Goal: Complete application form

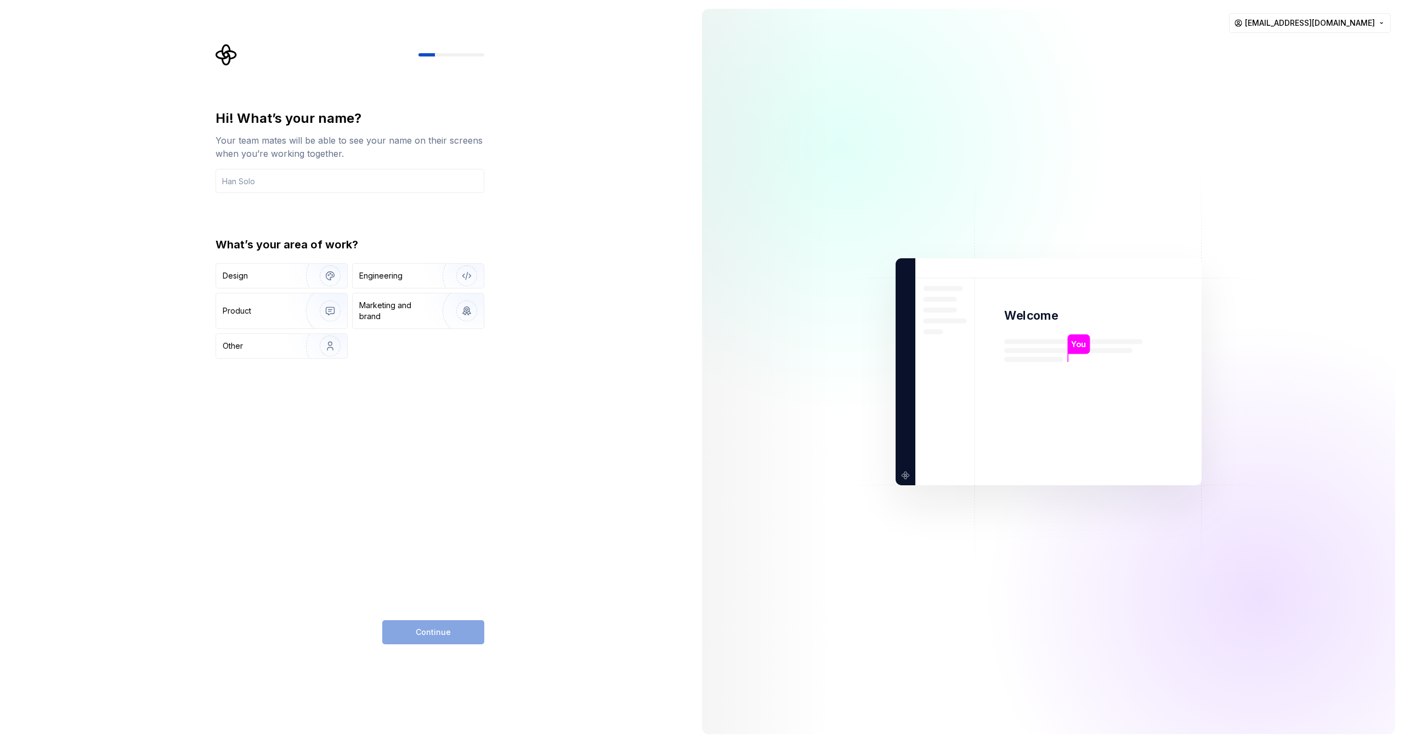
click at [106, 232] on div "Hi! What’s your name? Your team mates will be able to see your name on their sc…" at bounding box center [346, 371] width 693 height 743
click at [274, 180] on input "text" at bounding box center [349, 181] width 269 height 24
type input "kemy"
click at [286, 279] on div "Design" at bounding box center [257, 275] width 69 height 11
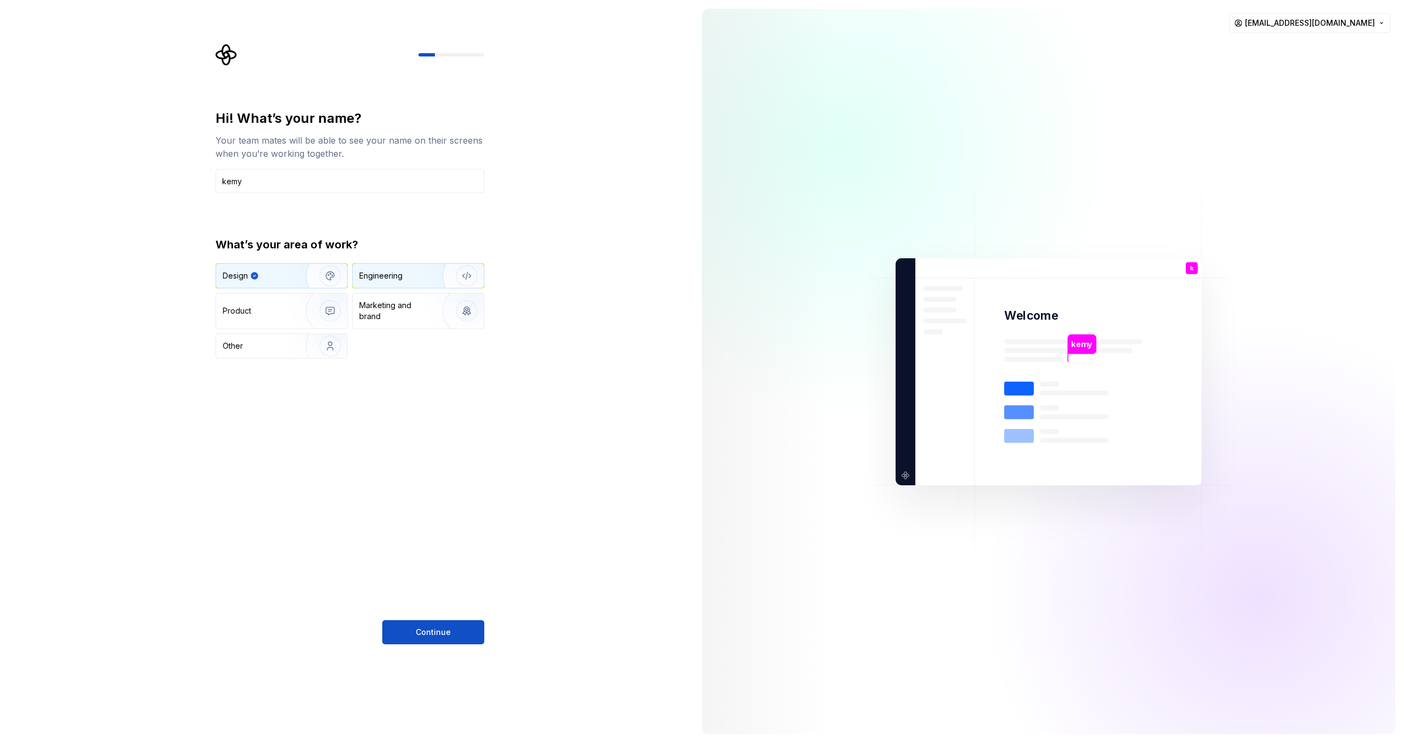
click at [416, 270] on div "Engineering" at bounding box center [402, 275] width 87 height 11
click at [252, 269] on div "Design" at bounding box center [281, 276] width 131 height 24
click at [434, 640] on button "Continue" at bounding box center [433, 632] width 102 height 24
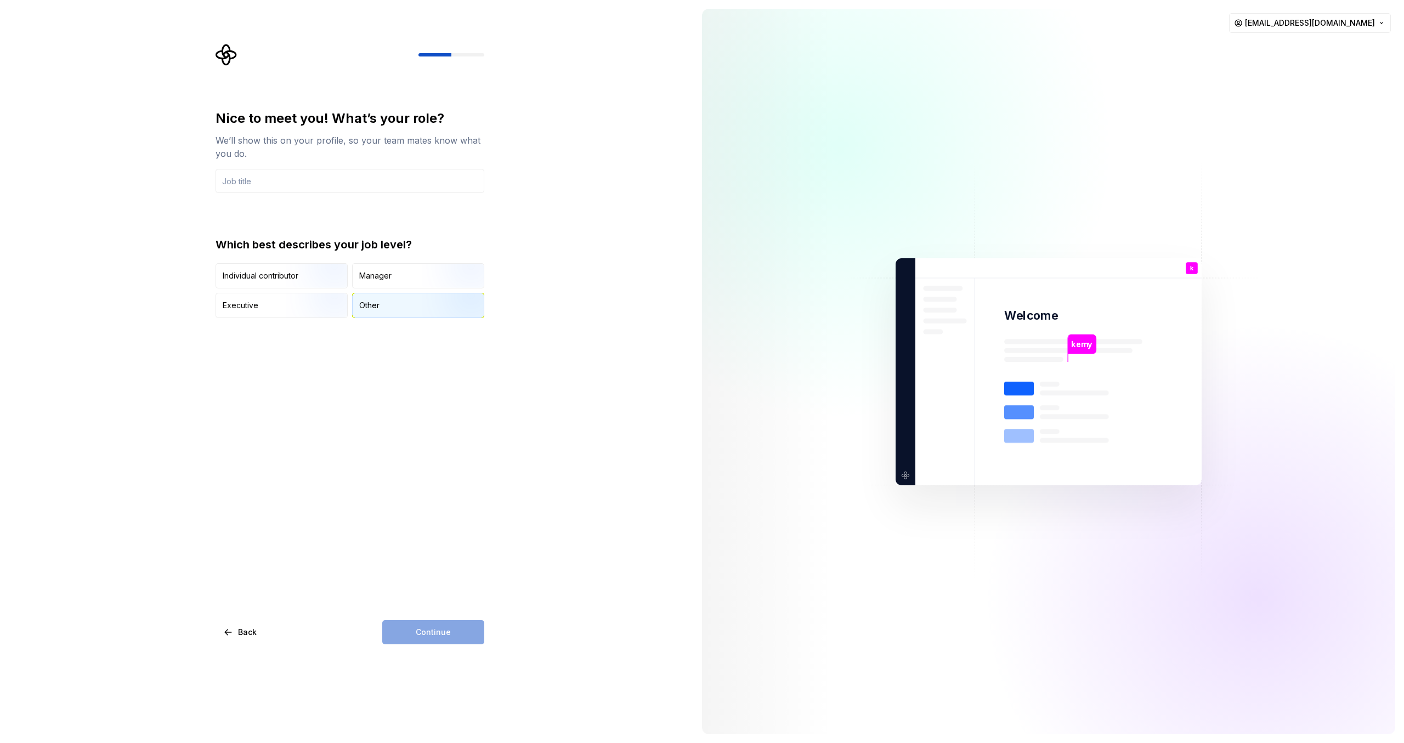
click at [373, 313] on div "Other" at bounding box center [418, 305] width 131 height 24
click at [282, 183] on input "text" at bounding box center [349, 181] width 269 height 24
click at [240, 313] on div "Executive" at bounding box center [281, 305] width 131 height 24
click at [404, 279] on div "Manager" at bounding box center [418, 276] width 131 height 24
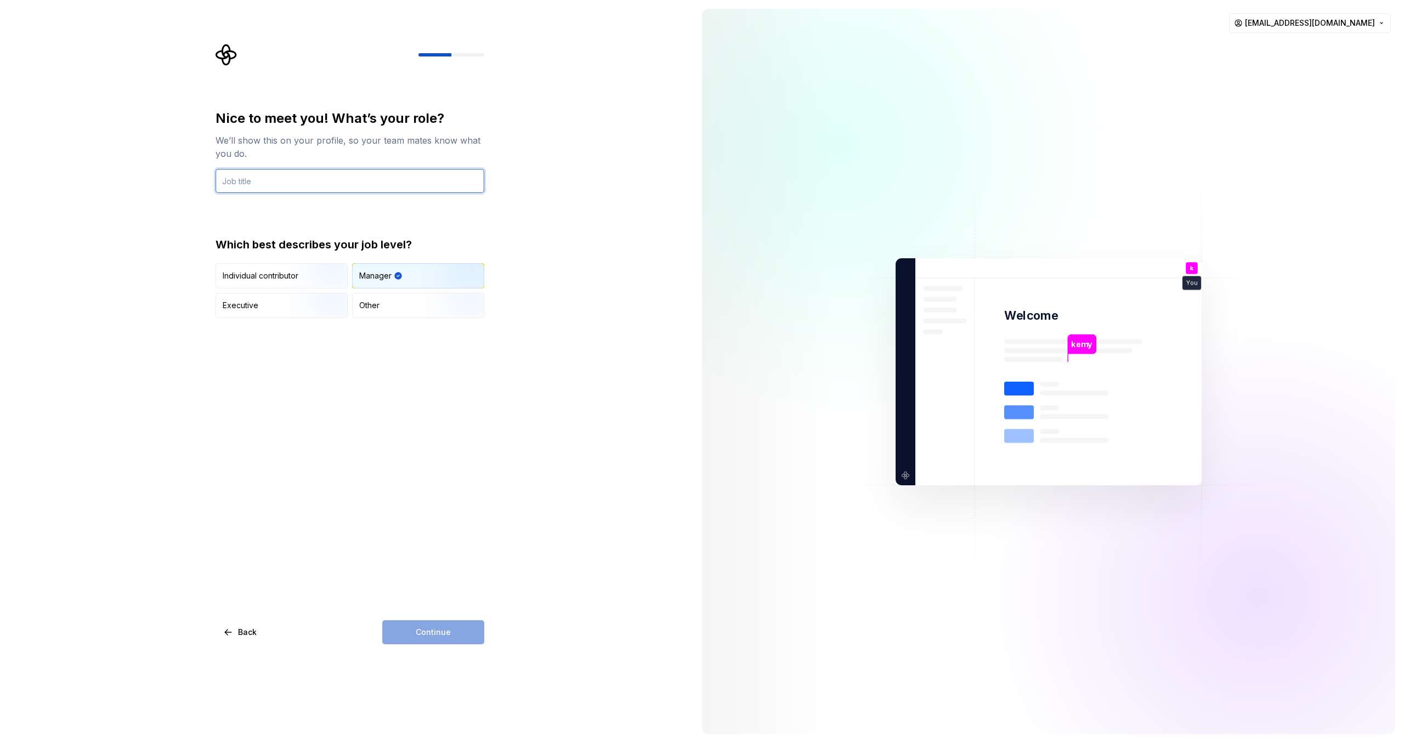
click at [259, 180] on input "text" at bounding box center [349, 181] width 269 height 24
type input "paperboy"
click at [450, 633] on span "Continue" at bounding box center [433, 632] width 35 height 11
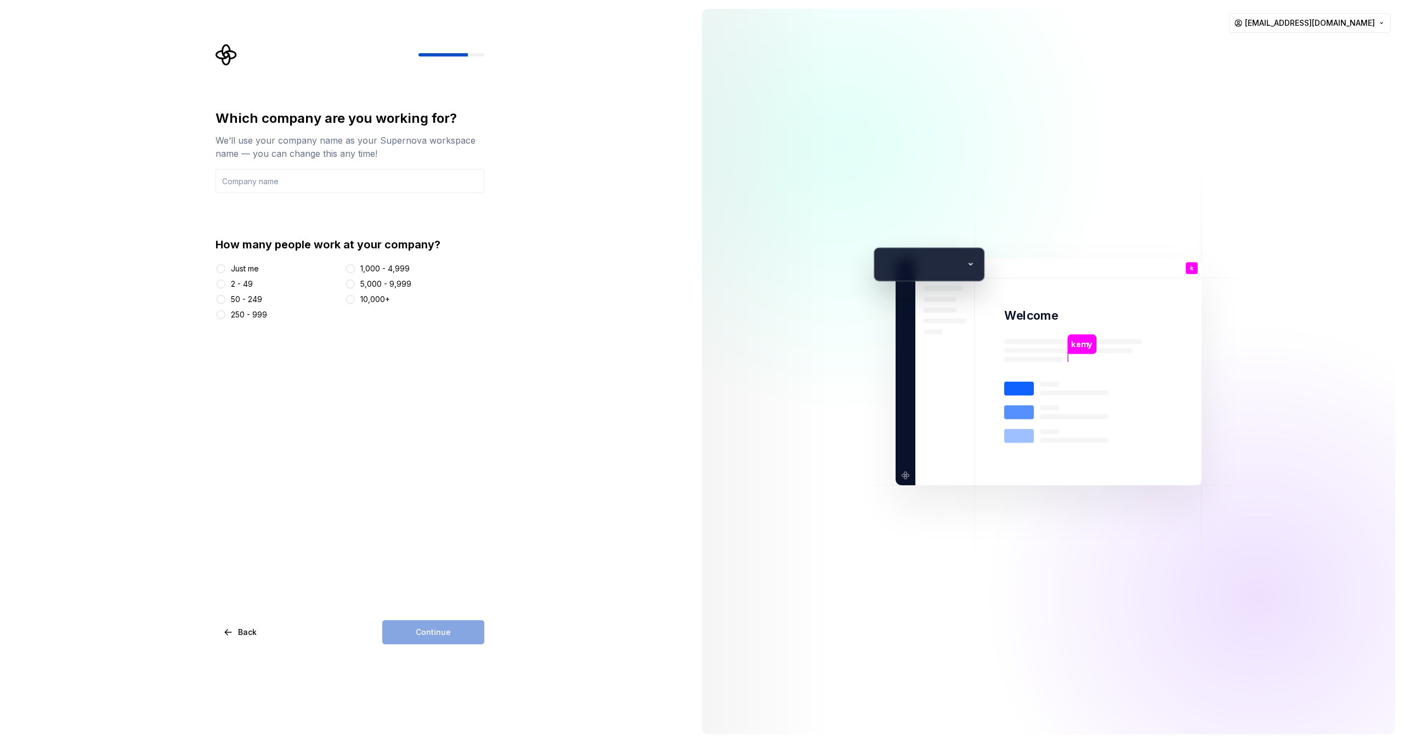
click at [220, 279] on div at bounding box center [220, 284] width 11 height 11
click at [222, 285] on button "2 - 49" at bounding box center [221, 284] width 9 height 9
click at [294, 178] on input "text" at bounding box center [349, 181] width 269 height 24
type input "Ia.K"
click at [456, 636] on button "Continue" at bounding box center [433, 632] width 102 height 24
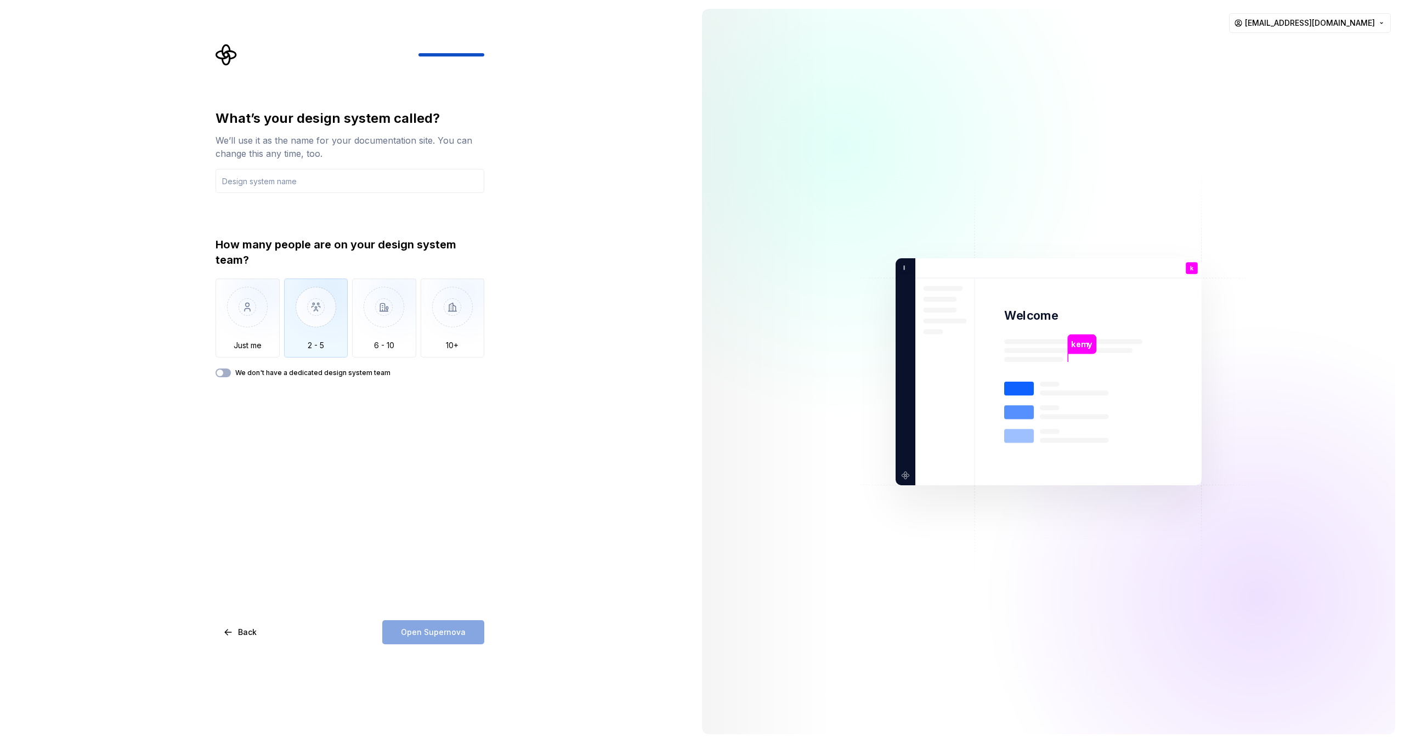
click at [323, 320] on img "button" at bounding box center [316, 315] width 64 height 73
click at [284, 181] on input "text" at bounding box center [349, 181] width 269 height 24
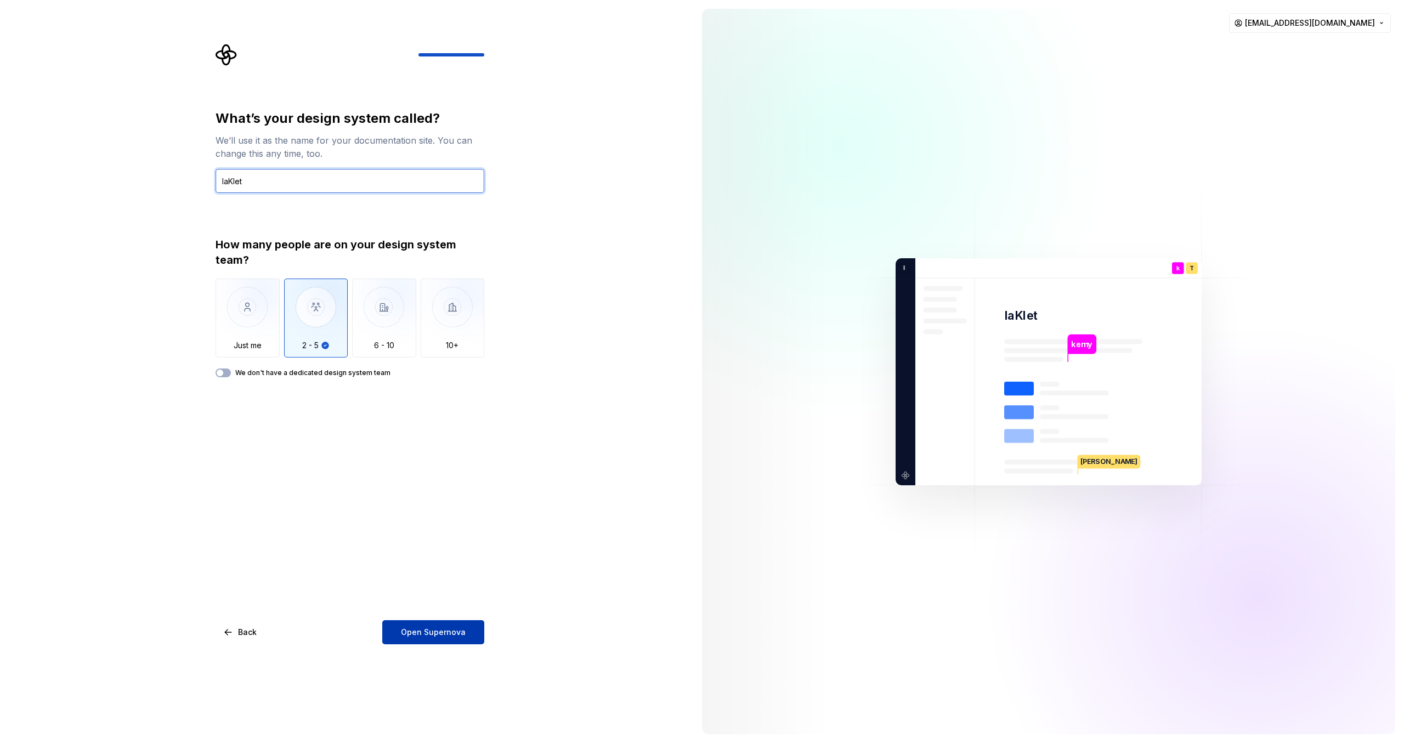
type input "IaKlet"
click at [444, 636] on span "Open Supernova" at bounding box center [433, 632] width 65 height 11
